Goal: Task Accomplishment & Management: Complete application form

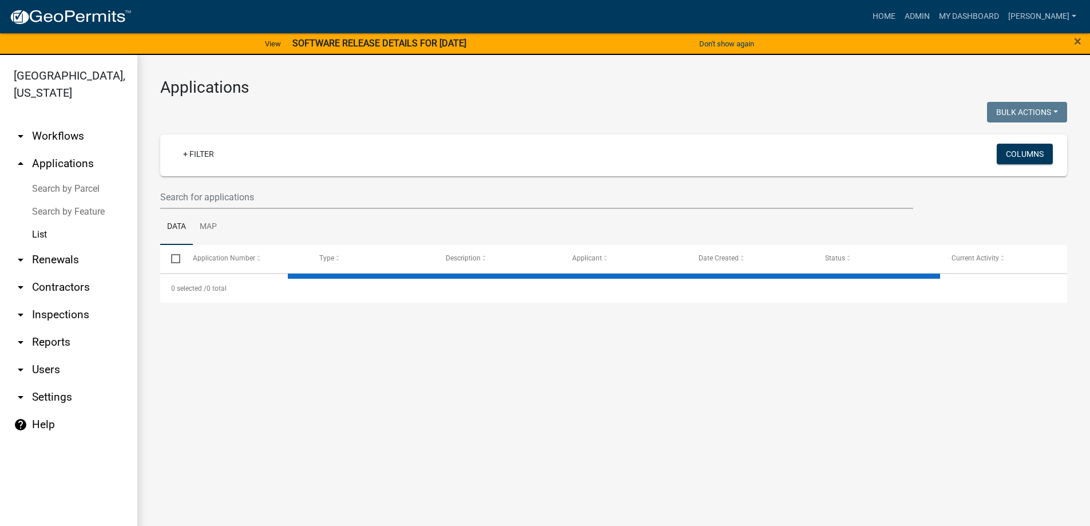
select select "3: 100"
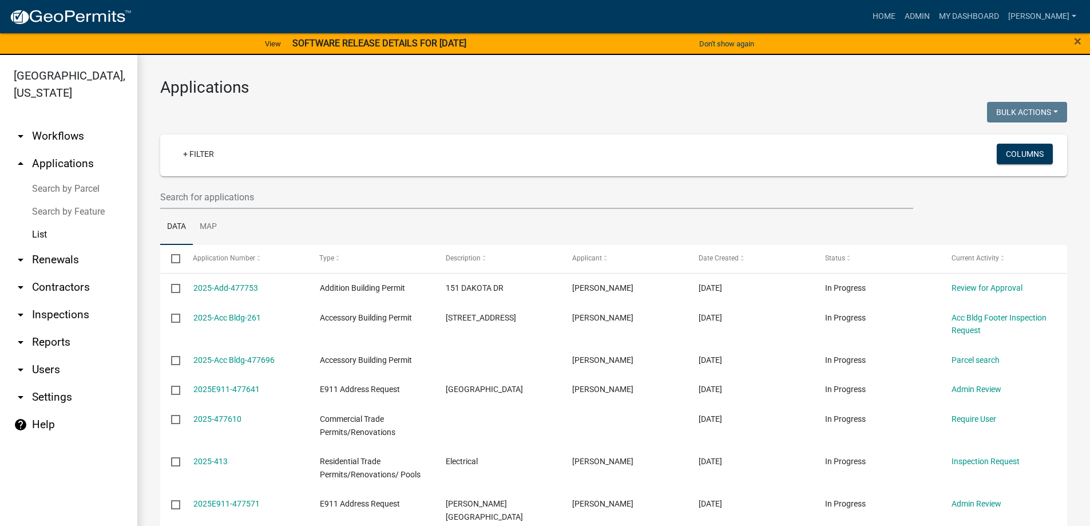
click at [43, 235] on link "List" at bounding box center [68, 234] width 137 height 23
click at [203, 150] on link "+ Filter" at bounding box center [198, 154] width 49 height 21
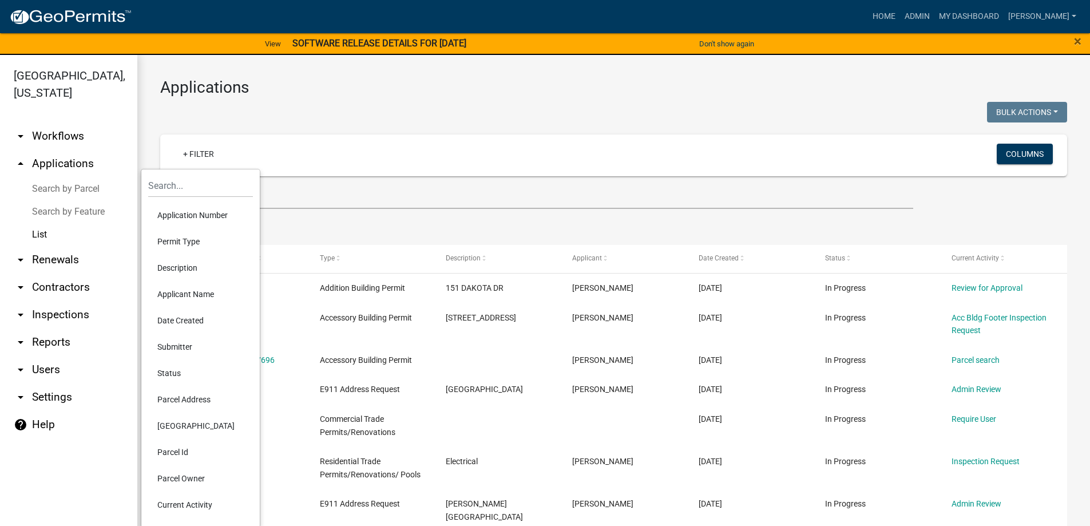
click at [189, 238] on li "Permit Type" at bounding box center [200, 241] width 105 height 26
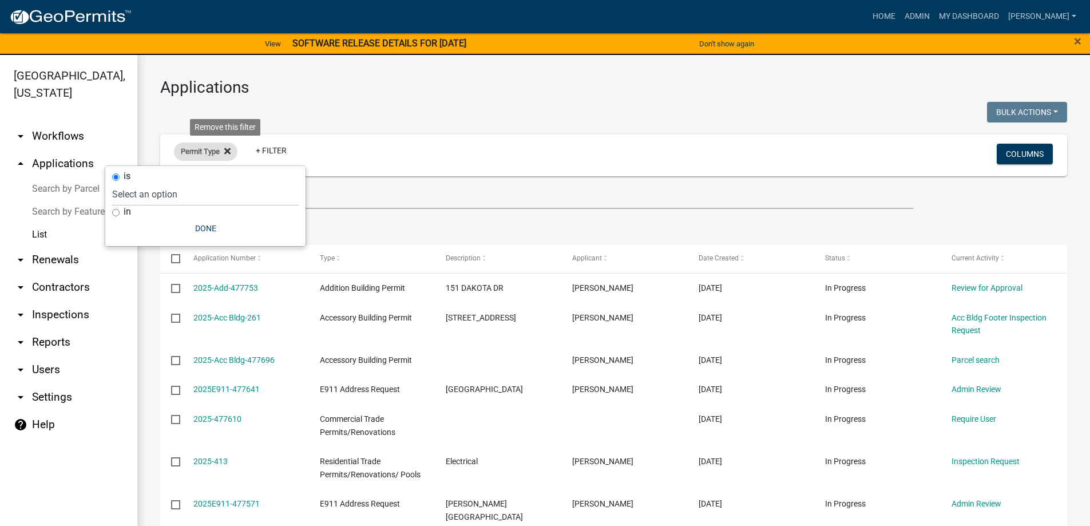
click at [223, 150] on fa-icon at bounding box center [225, 151] width 11 height 18
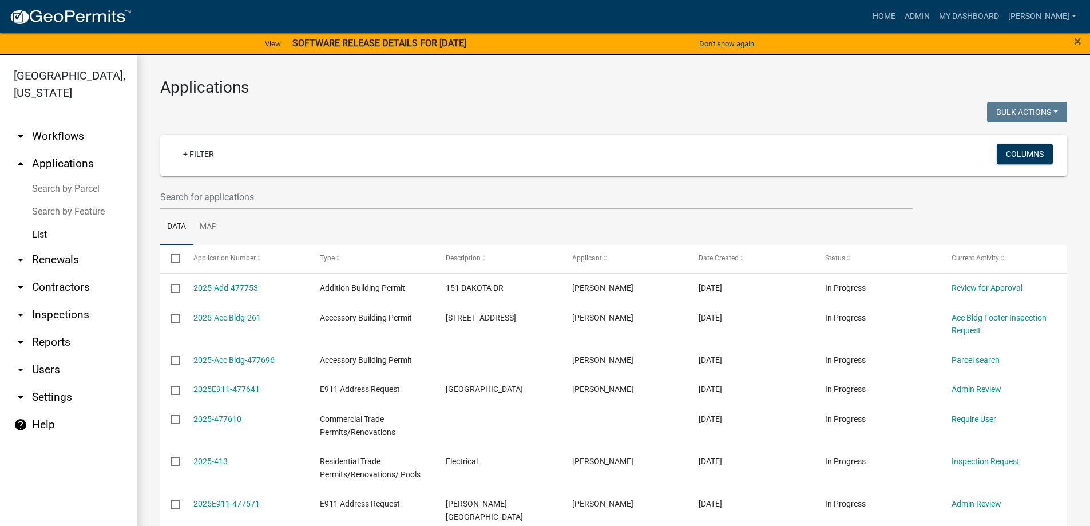
click at [46, 232] on link "List" at bounding box center [68, 234] width 137 height 23
click at [43, 233] on link "List" at bounding box center [68, 234] width 137 height 23
click at [193, 162] on link "+ Filter" at bounding box center [198, 154] width 49 height 21
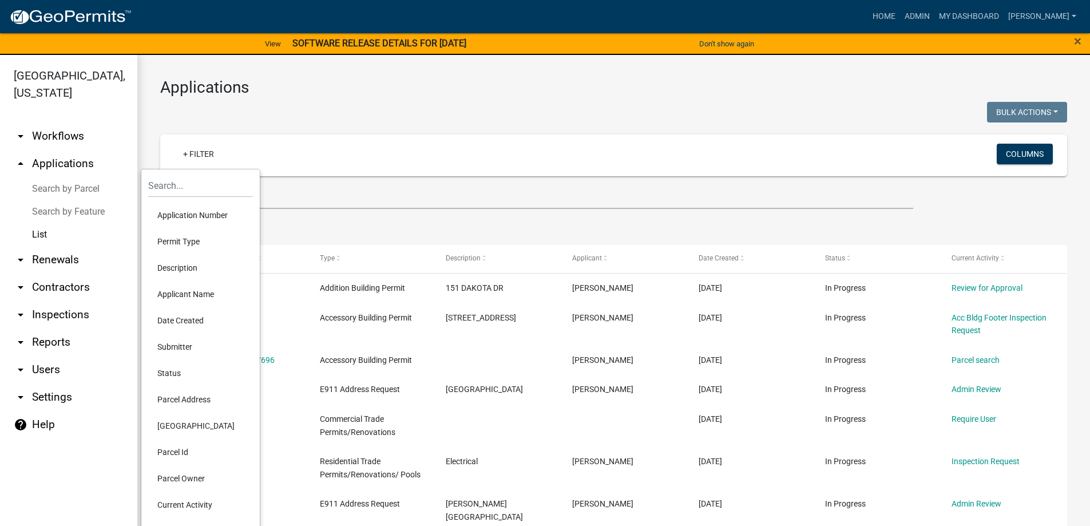
click at [37, 233] on link "List" at bounding box center [68, 234] width 137 height 23
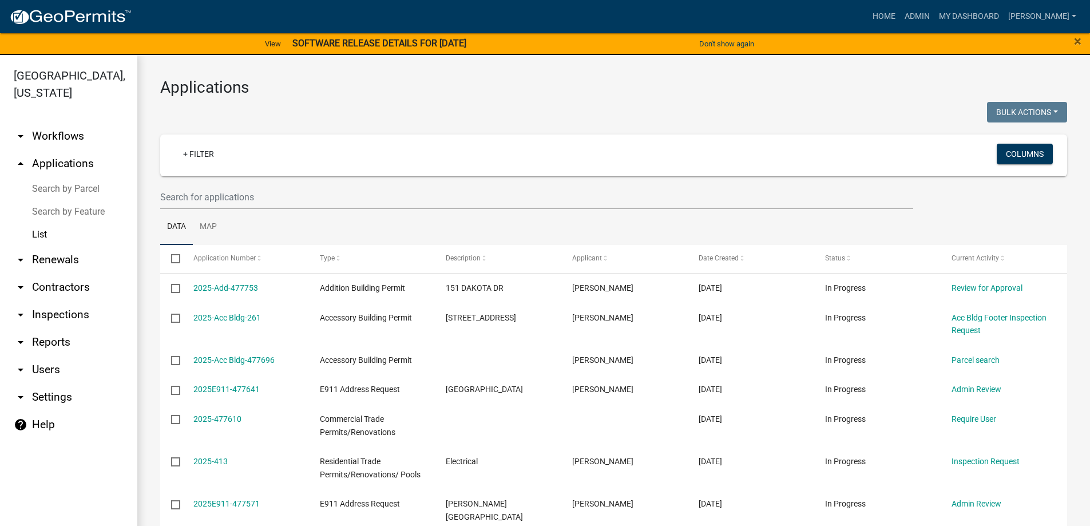
click at [62, 167] on link "arrow_drop_up Applications" at bounding box center [68, 163] width 137 height 27
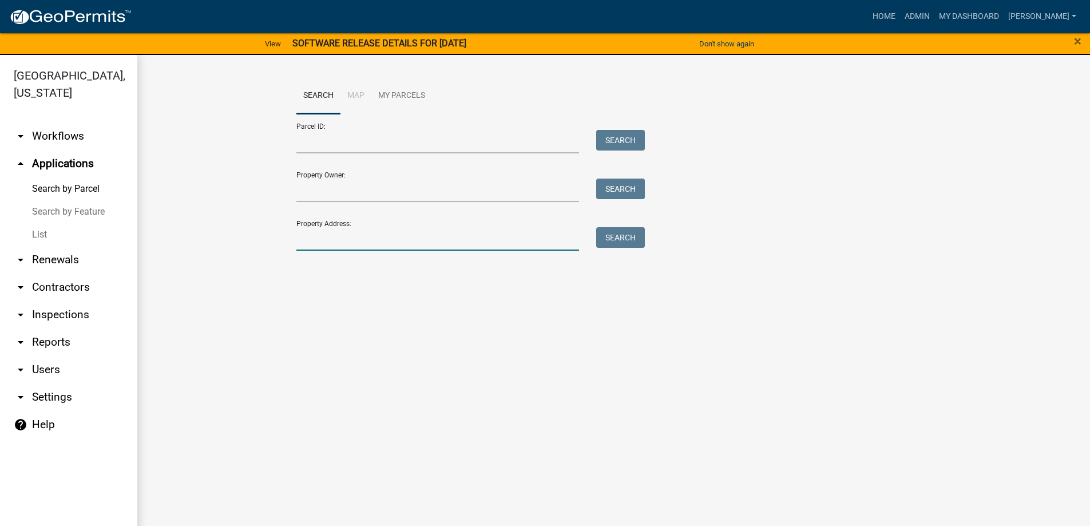
click at [392, 235] on input "Property Address:" at bounding box center [437, 238] width 283 height 23
type input "169"
click at [614, 241] on button "Search" at bounding box center [620, 237] width 49 height 21
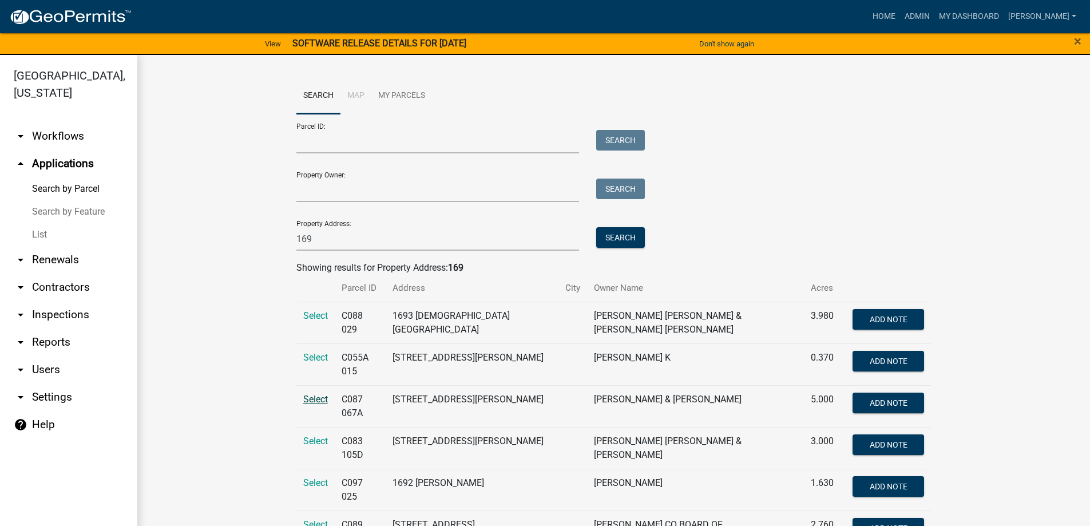
click at [311, 396] on span "Select" at bounding box center [315, 399] width 25 height 11
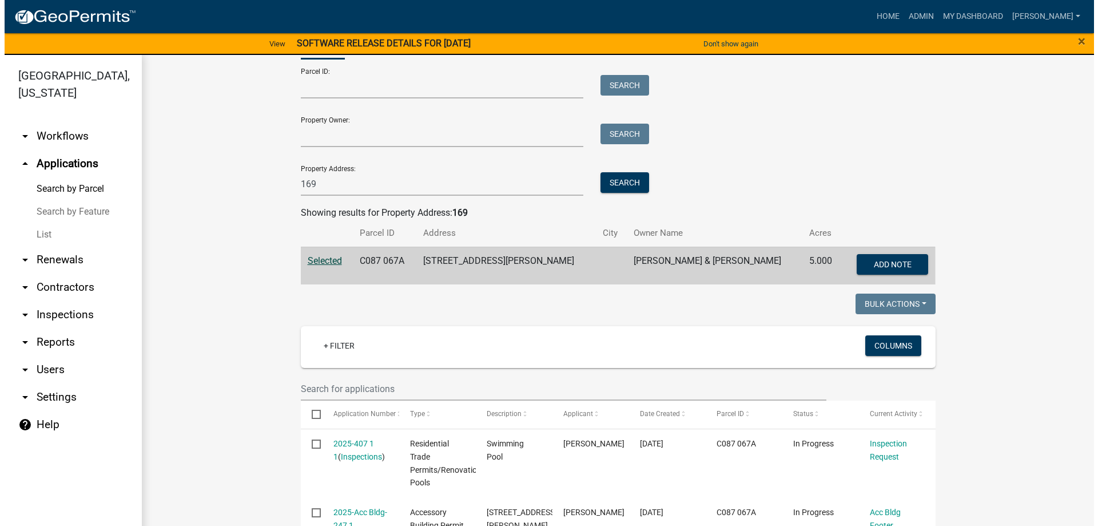
scroll to position [114, 0]
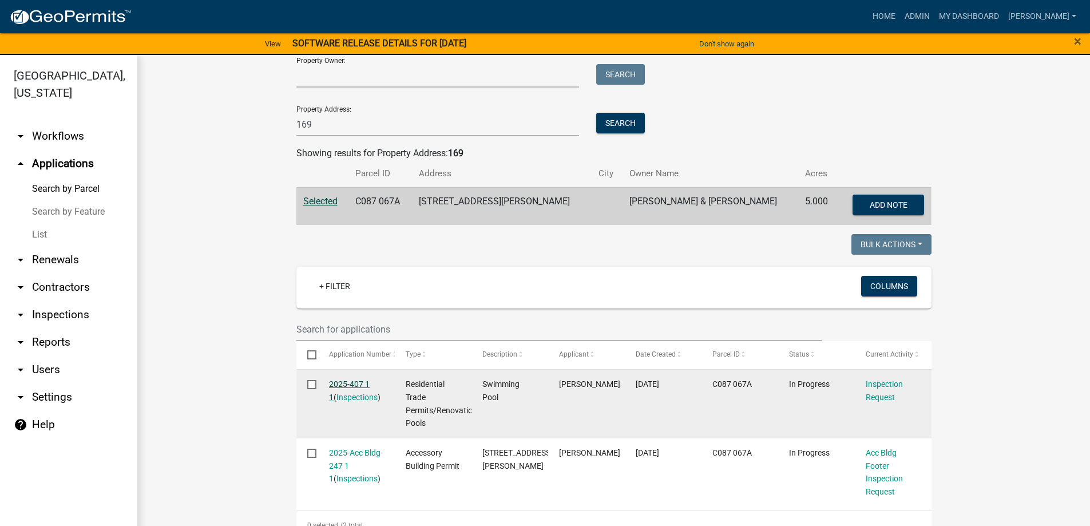
click at [347, 387] on link "2025-407 1 1" at bounding box center [349, 390] width 41 height 22
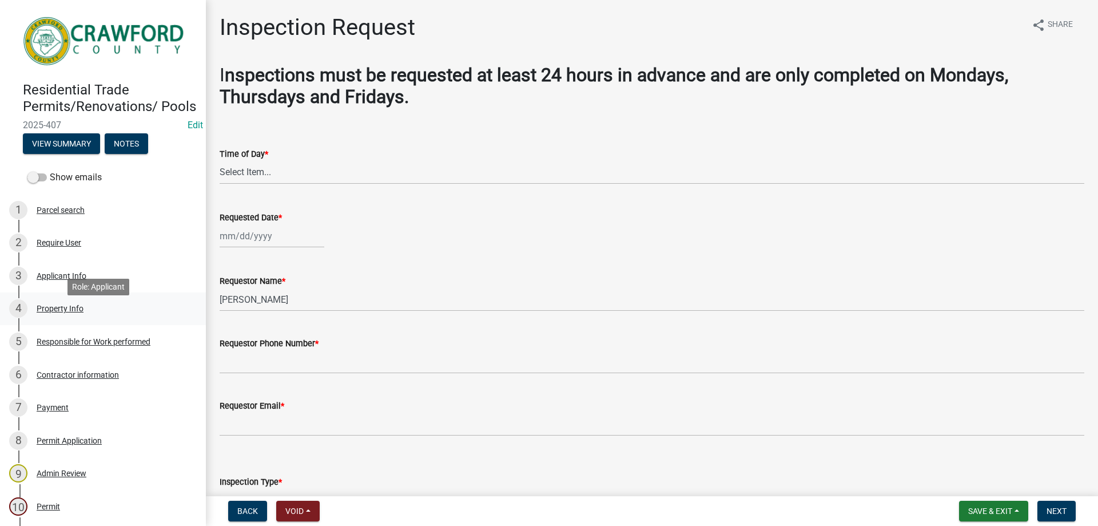
scroll to position [57, 0]
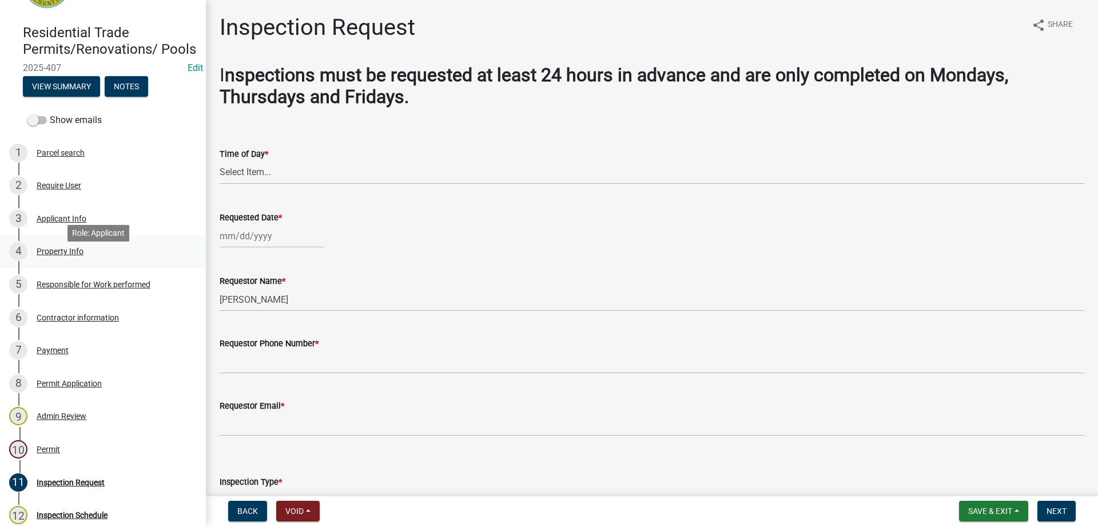
click at [55, 260] on div "4 Property Info" at bounding box center [98, 251] width 178 height 18
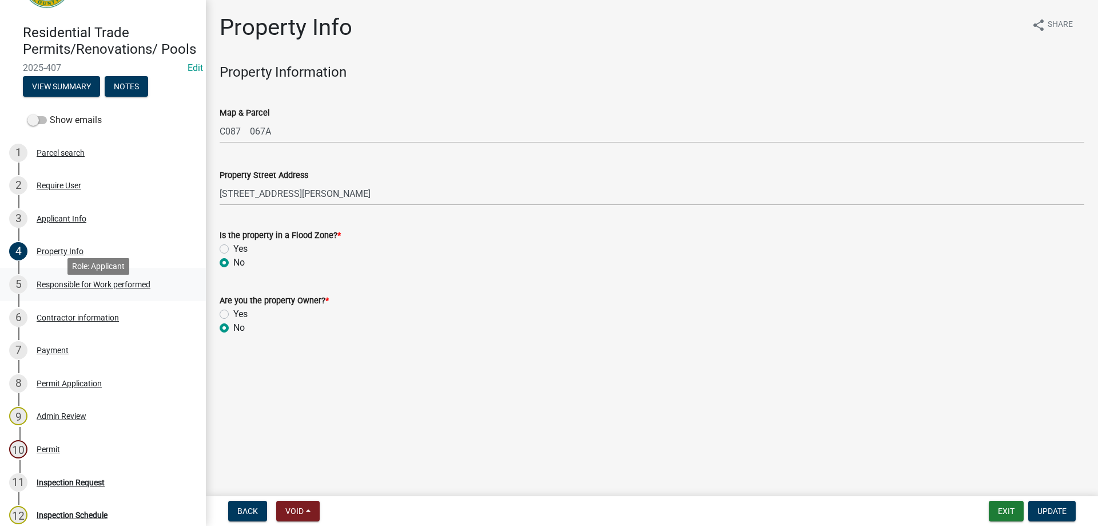
click at [50, 288] on div "Responsible for Work performed" at bounding box center [94, 284] width 114 height 8
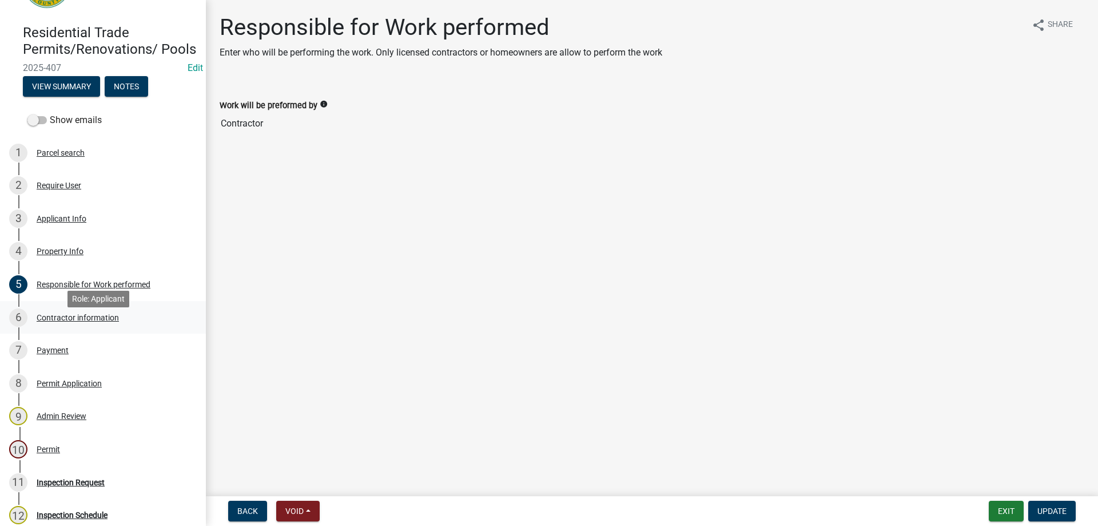
click at [39, 327] on div "6 Contractor information" at bounding box center [98, 317] width 178 height 18
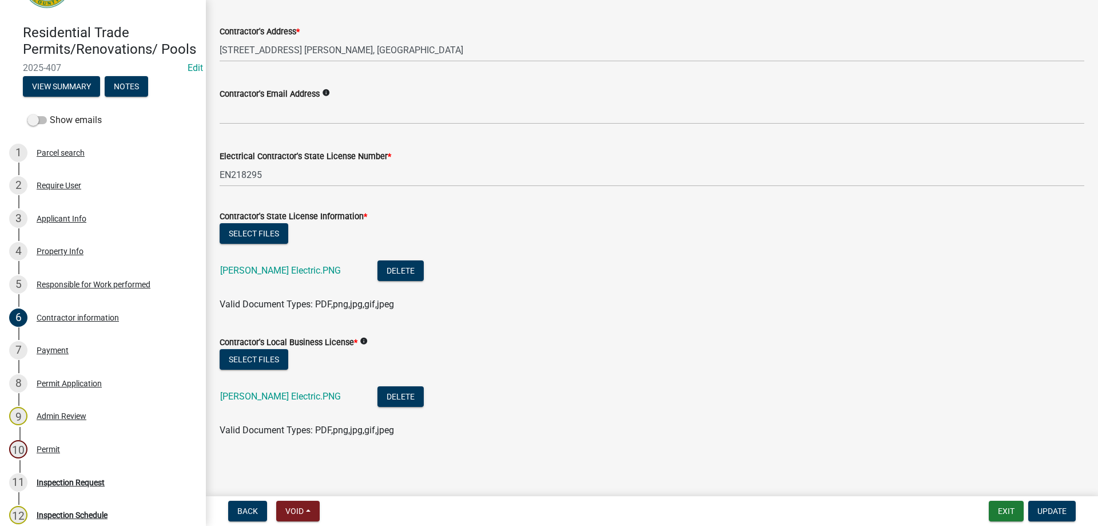
scroll to position [181, 0]
click at [66, 255] on div "Property Info" at bounding box center [60, 251] width 47 height 8
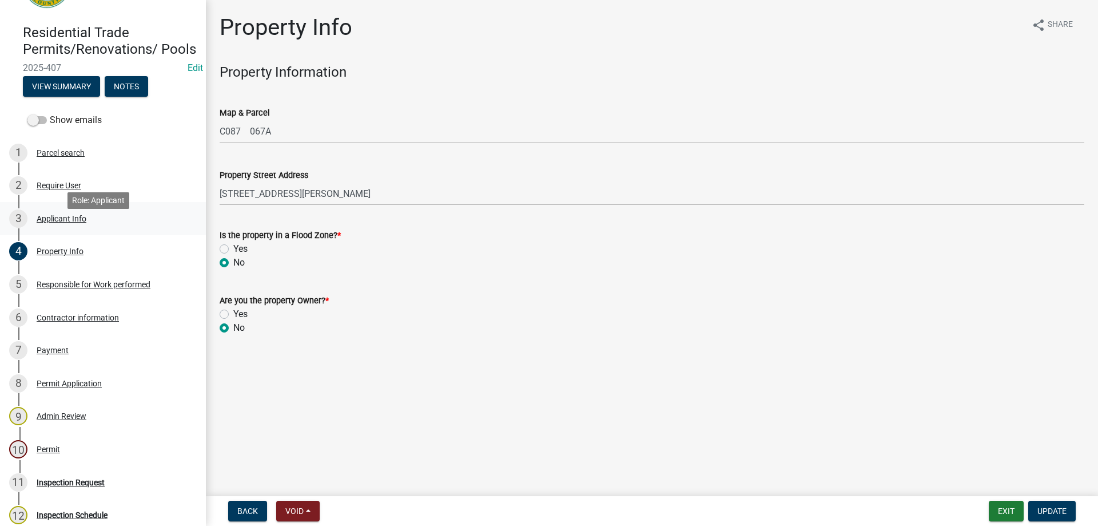
click at [66, 223] on div "Applicant Info" at bounding box center [62, 218] width 50 height 8
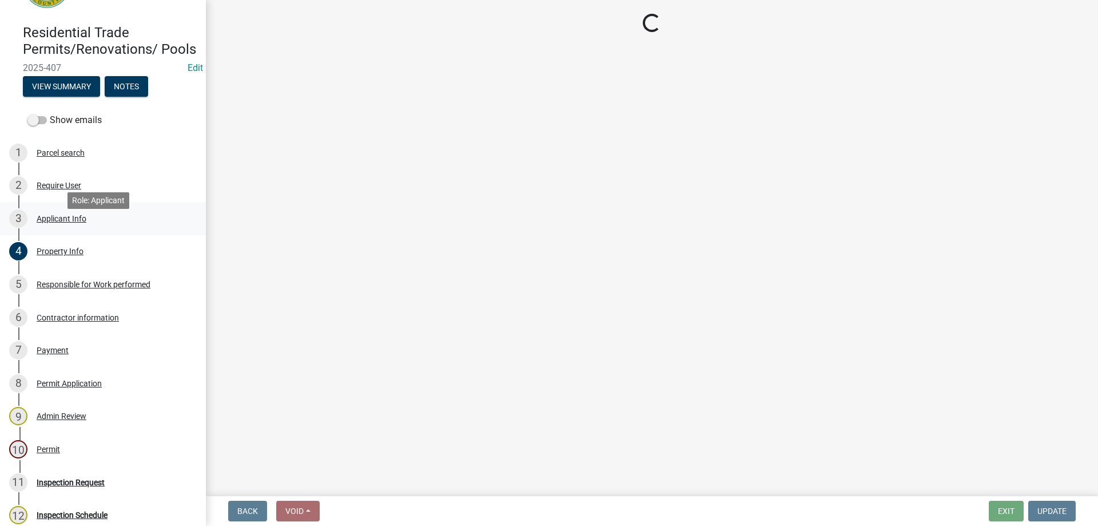
select select "7547654c-6a2b-418c-8f9d-b50998ca6dd7"
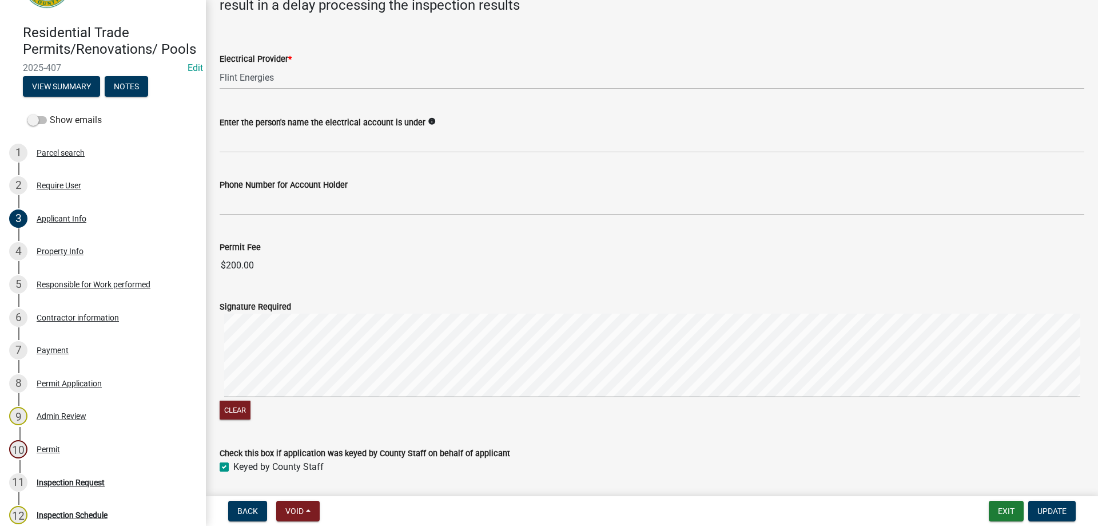
scroll to position [631, 0]
